Goal: Transaction & Acquisition: Purchase product/service

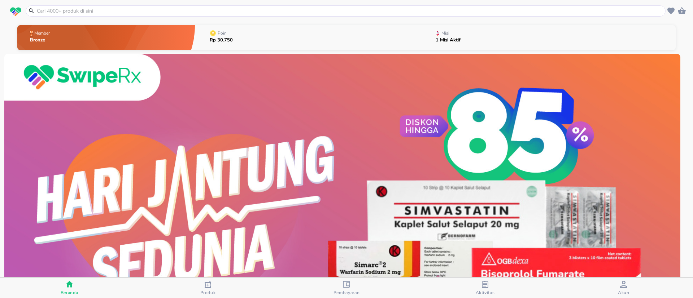
click at [152, 13] on input "text" at bounding box center [350, 11] width 628 height 8
paste input "Antimo anak jeruk"
type input "Antimo anak jeruk"
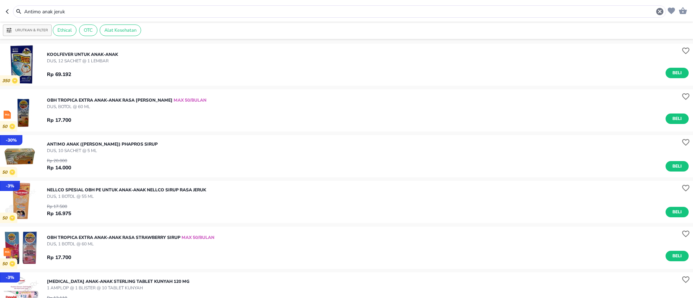
click at [20, 149] on img "button" at bounding box center [21, 156] width 42 height 42
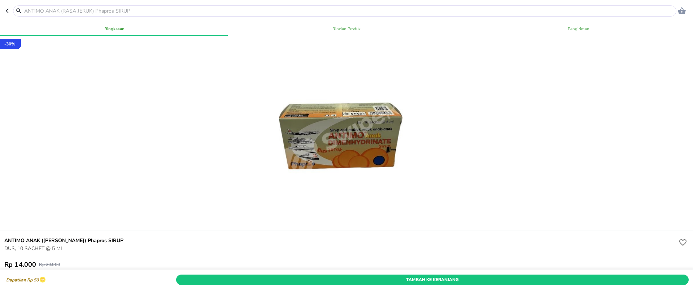
click at [331, 274] on div "Tambah Ke Keranjang" at bounding box center [432, 280] width 515 height 13
click at [330, 276] on span "Tambah Ke Keranjang" at bounding box center [433, 280] width 502 height 8
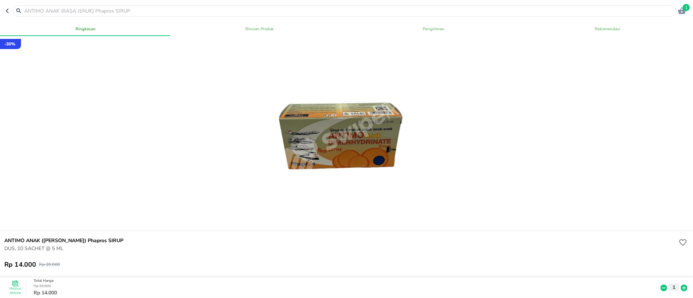
click at [148, 12] on input "text" at bounding box center [348, 11] width 651 height 8
paste input "Antimo anak straw"
type input "Antimo anak straw"
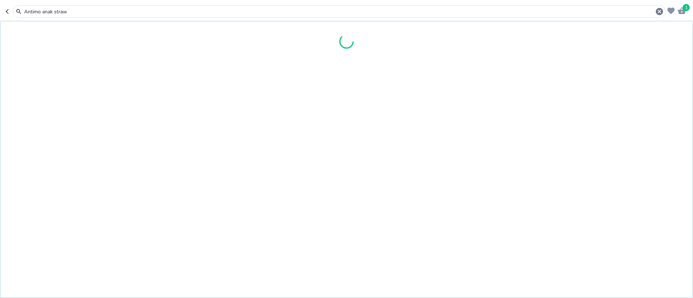
type input "Antimo anak straw"
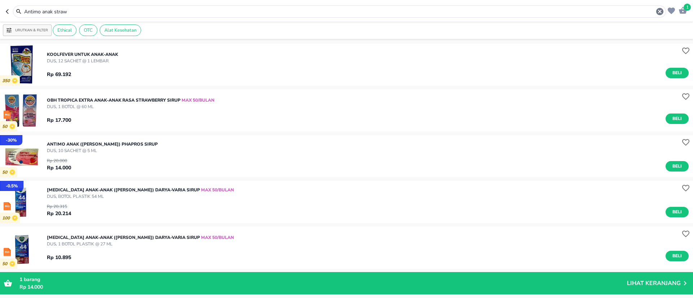
click at [29, 154] on img "button" at bounding box center [21, 156] width 42 height 42
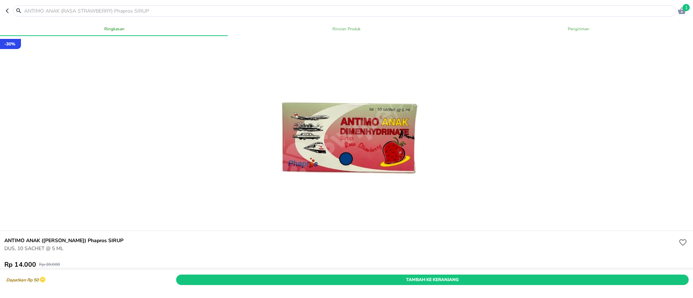
click at [334, 270] on div "Dapatkan Rp 50 Tambah Ke Keranjang" at bounding box center [347, 280] width 696 height 20
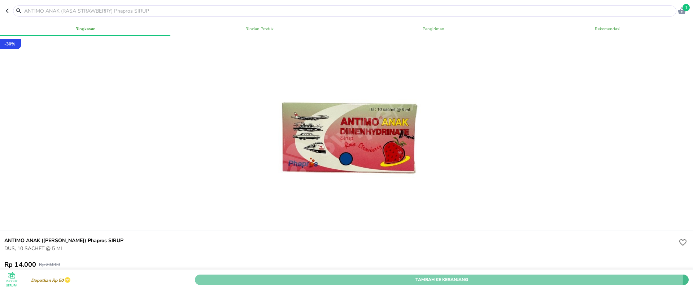
click at [346, 276] on span "Tambah Ke Keranjang" at bounding box center [441, 280] width 483 height 8
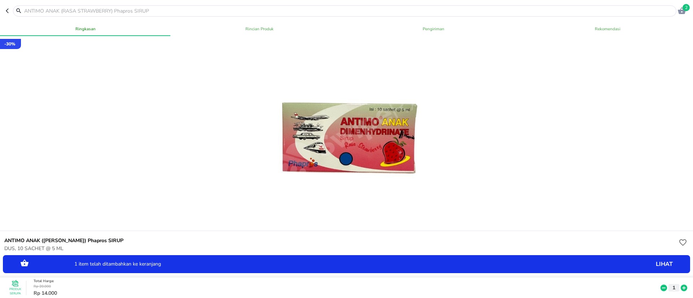
click at [683, 10] on icon "button" at bounding box center [682, 10] width 8 height 7
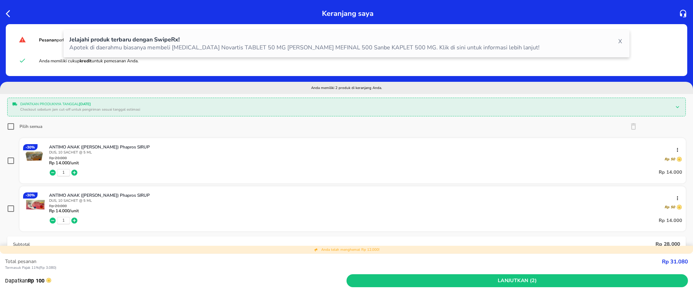
click at [74, 172] on icon "button" at bounding box center [74, 172] width 7 height 7
click at [78, 221] on div "1 Rp 14.000" at bounding box center [365, 221] width 633 height 14
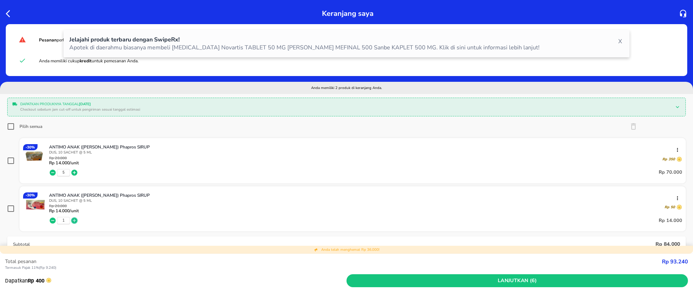
click at [73, 220] on icon "button" at bounding box center [74, 221] width 6 height 6
click at [10, 123] on input "Pilih semua" at bounding box center [10, 126] width 7 height 7
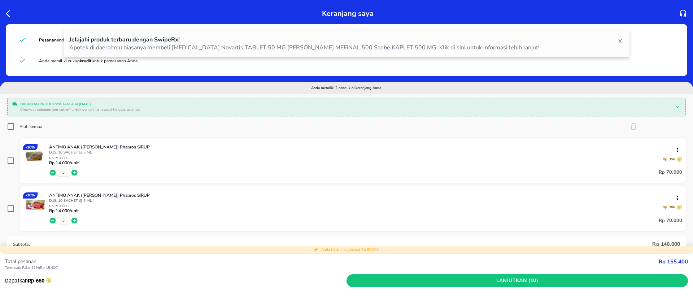
checkbox input "true"
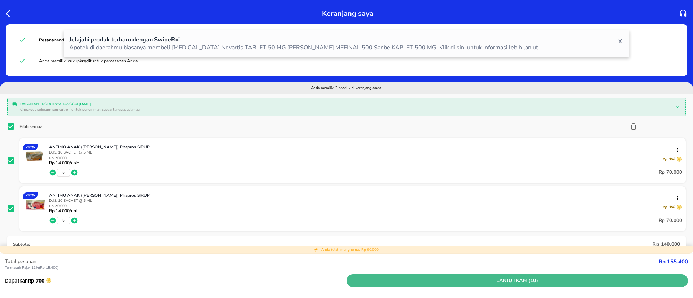
click at [533, 281] on span "Lanjutkan (10)" at bounding box center [517, 281] width 336 height 9
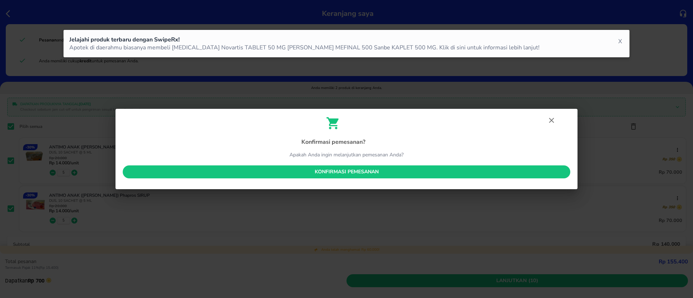
click at [344, 163] on div "Konfirmasi pemesanan ? Apakah Anda ingin melanjutkan pemesanan Anda? Konfirmasi…" at bounding box center [346, 149] width 462 height 81
click at [357, 174] on span "Konfirmasi pemesanan" at bounding box center [346, 172] width 436 height 9
